Goal: Task Accomplishment & Management: Use online tool/utility

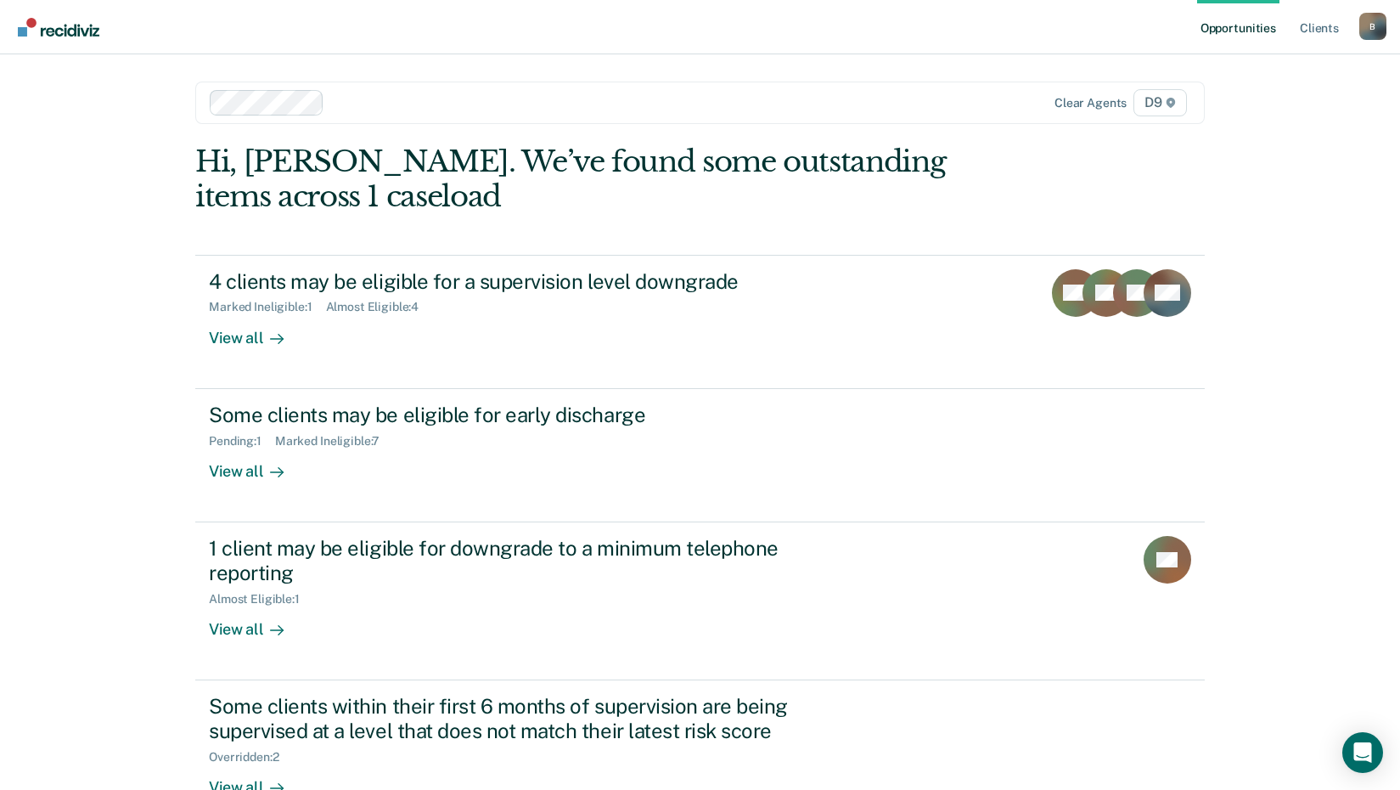
scroll to position [48, 0]
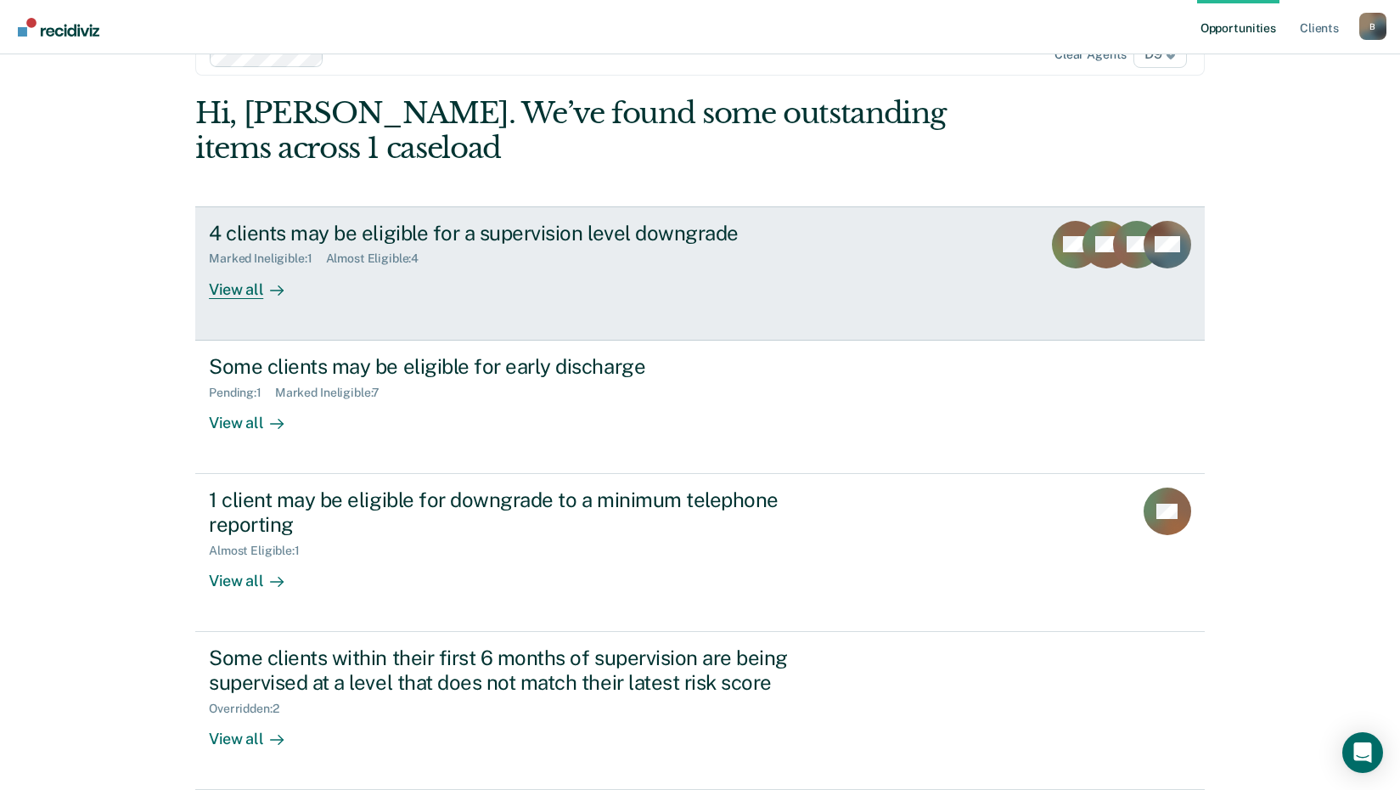
click at [263, 285] on div at bounding box center [273, 289] width 20 height 20
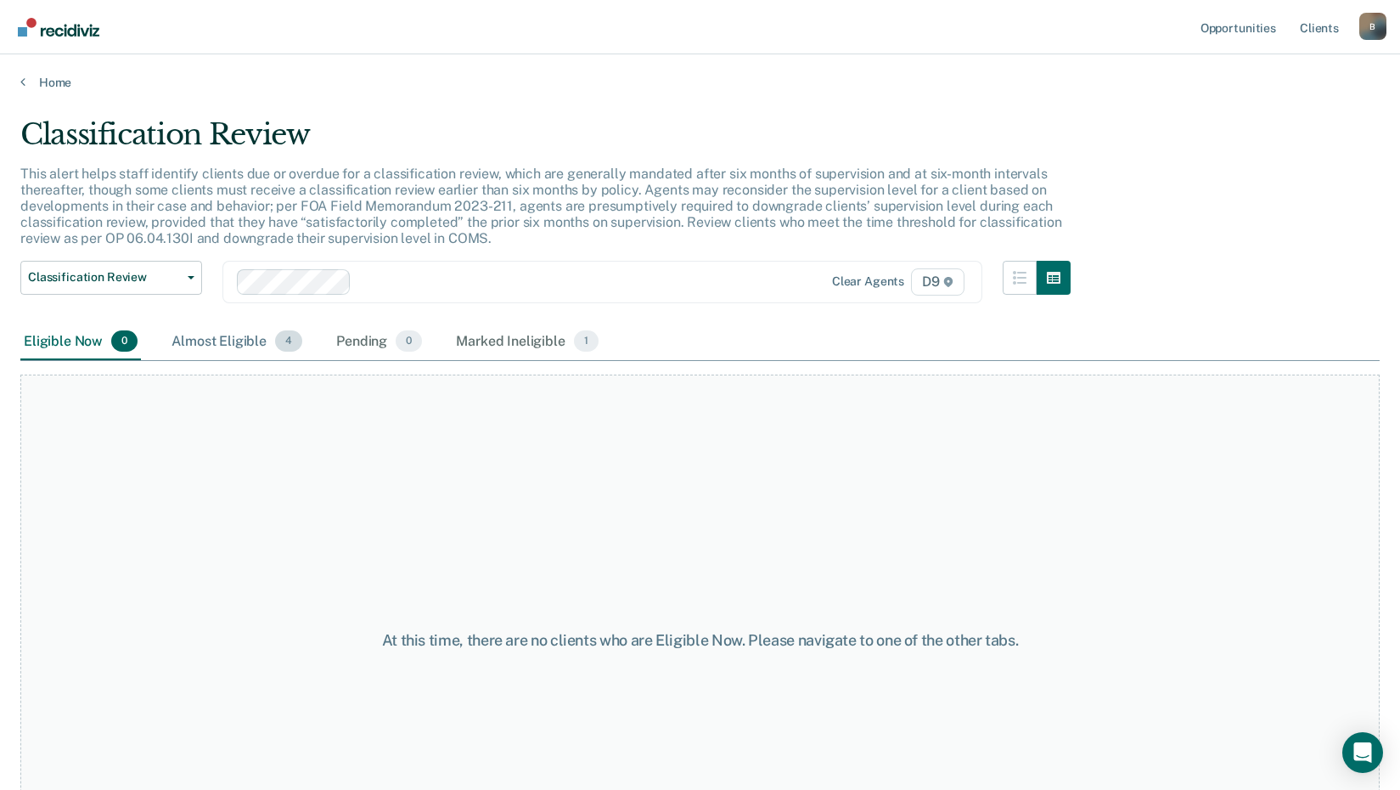
click at [264, 346] on div "Almost Eligible 4" at bounding box center [237, 342] width 138 height 37
